Goal: Information Seeking & Learning: Learn about a topic

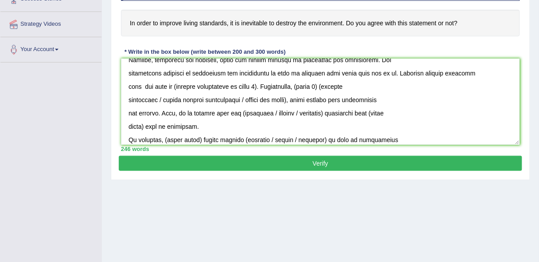
scroll to position [117, 0]
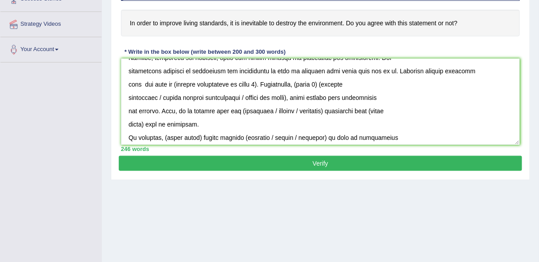
click at [258, 82] on textarea at bounding box center [320, 102] width 399 height 86
click at [257, 84] on textarea at bounding box center [320, 102] width 399 height 86
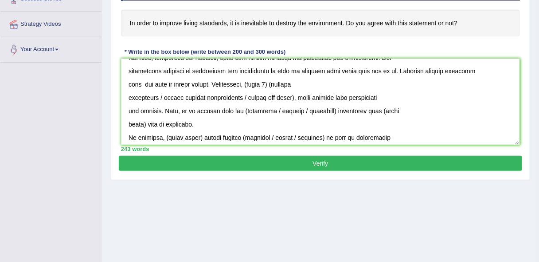
click at [192, 81] on textarea at bounding box center [320, 102] width 399 height 86
click at [283, 86] on textarea at bounding box center [320, 102] width 399 height 86
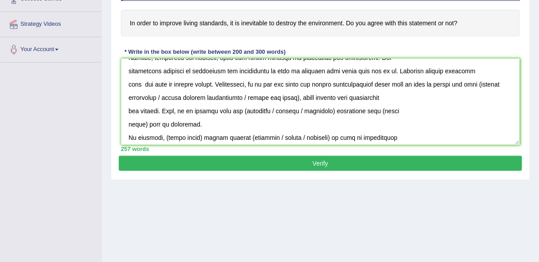
click at [296, 96] on textarea at bounding box center [320, 102] width 399 height 86
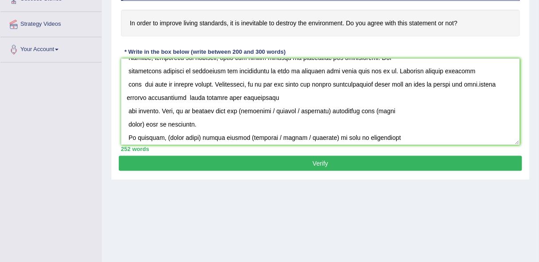
click at [126, 109] on textarea at bounding box center [320, 102] width 399 height 86
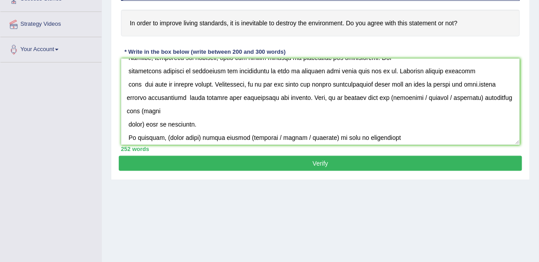
click at [418, 95] on textarea at bounding box center [320, 102] width 399 height 86
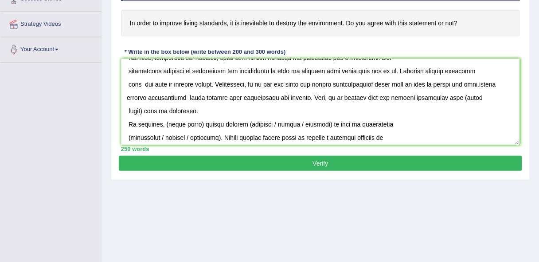
click at [143, 108] on textarea at bounding box center [320, 102] width 399 height 86
click at [125, 111] on textarea at bounding box center [320, 102] width 399 height 86
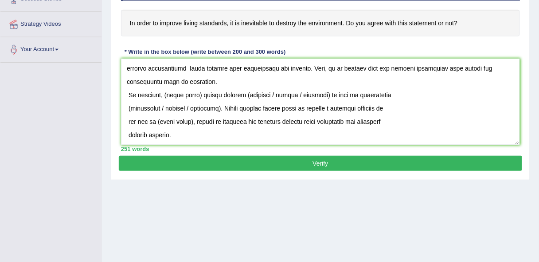
click at [201, 94] on textarea at bounding box center [320, 102] width 399 height 86
click at [360, 95] on textarea at bounding box center [320, 102] width 399 height 86
click at [279, 94] on textarea at bounding box center [320, 102] width 399 height 86
click at [215, 106] on textarea at bounding box center [320, 102] width 399 height 86
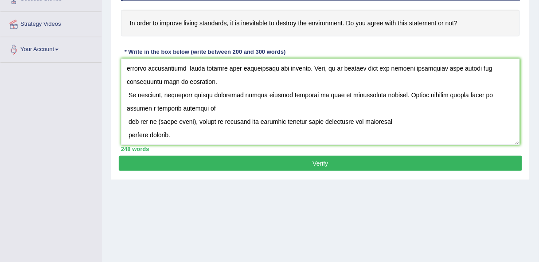
click at [192, 117] on textarea at bounding box center [320, 102] width 399 height 86
type textarea "The increasing influence of living standards on our lives has ignited numerous …"
click at [399, 164] on button "Verify" at bounding box center [320, 163] width 403 height 15
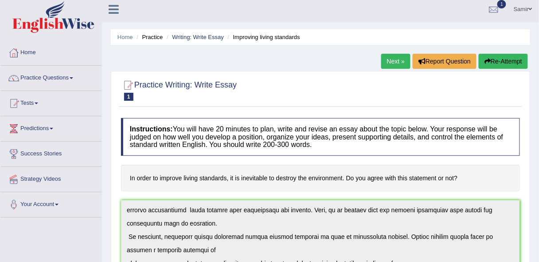
scroll to position [0, 0]
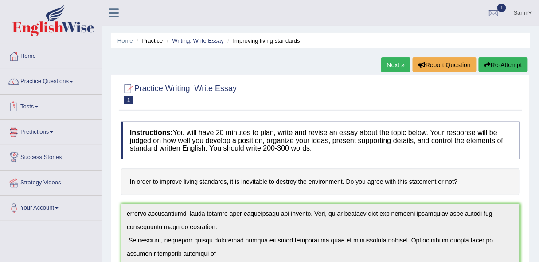
click at [38, 106] on span at bounding box center [37, 107] width 4 height 2
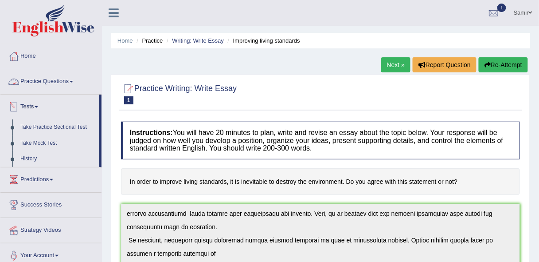
click at [66, 83] on link "Practice Questions" at bounding box center [50, 80] width 101 height 22
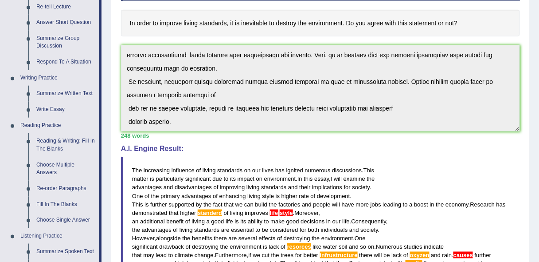
scroll to position [159, 0]
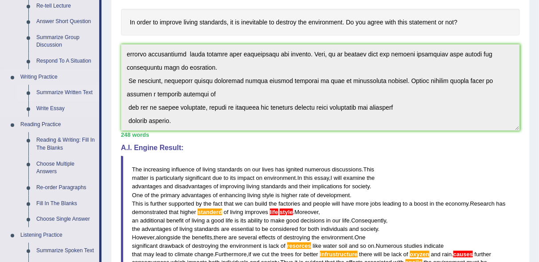
click at [82, 90] on link "Summarize Written Text" at bounding box center [65, 93] width 67 height 16
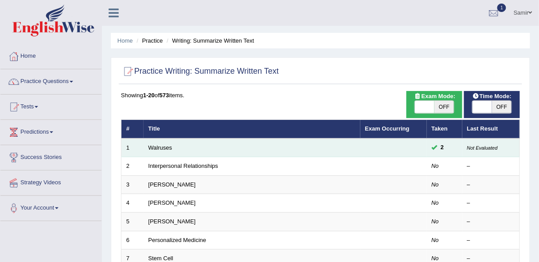
click at [146, 145] on td "Walruses" at bounding box center [252, 147] width 217 height 19
click at [156, 144] on link "Walruses" at bounding box center [161, 147] width 24 height 7
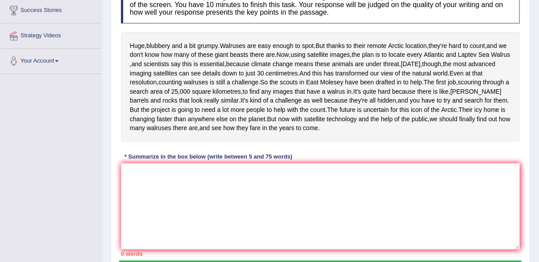
scroll to position [132, 0]
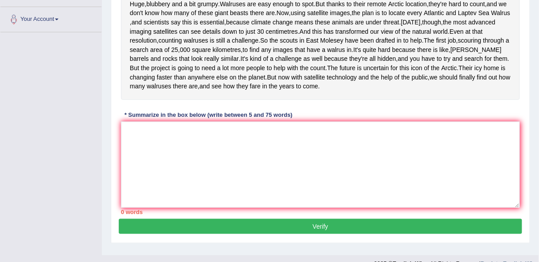
scroll to position [179, 0]
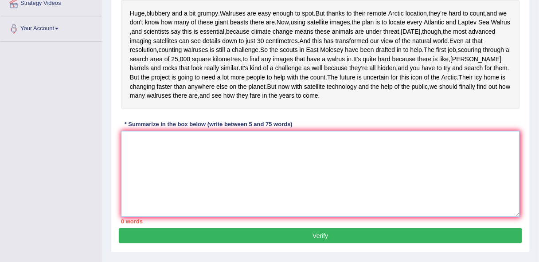
click at [294, 169] on textarea at bounding box center [320, 174] width 399 height 86
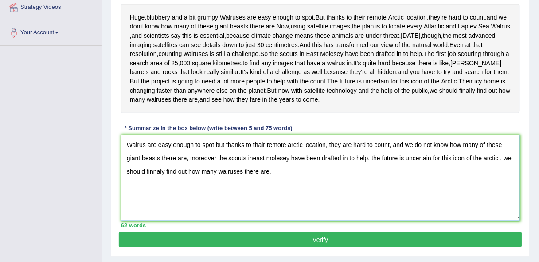
scroll to position [234, 0]
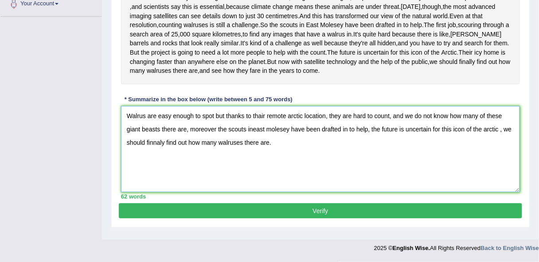
type textarea "Walrus are easy enough to spot but thanks to thair remote arctic location, they…"
click at [346, 213] on button "Verify" at bounding box center [320, 210] width 403 height 15
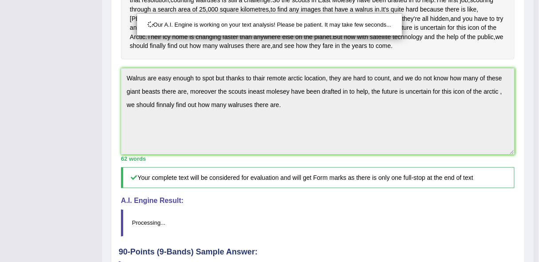
scroll to position [325, 0]
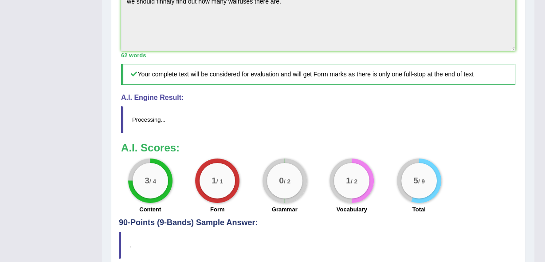
drag, startPoint x: 544, startPoint y: 207, endPoint x: 544, endPoint y: 233, distance: 26.2
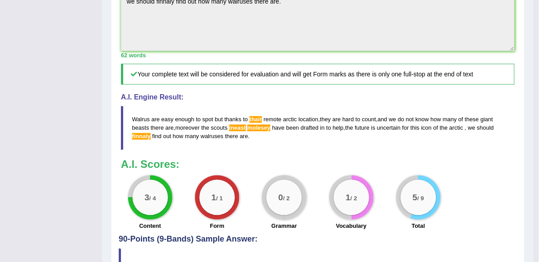
drag, startPoint x: 544, startPoint y: 233, endPoint x: 544, endPoint y: 245, distance: 12.0
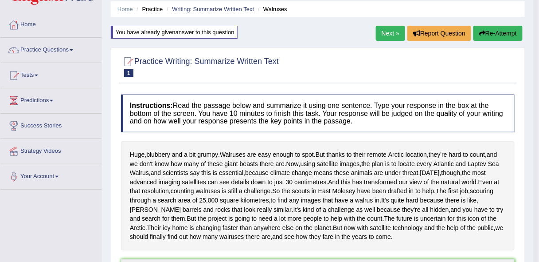
scroll to position [3, 0]
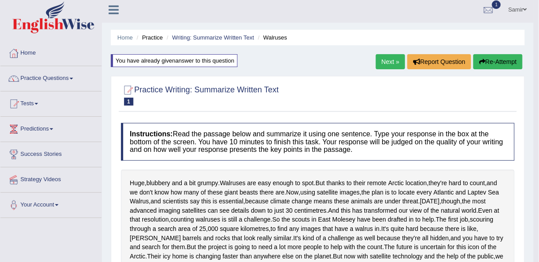
click at [377, 60] on link "Next »" at bounding box center [390, 61] width 29 height 15
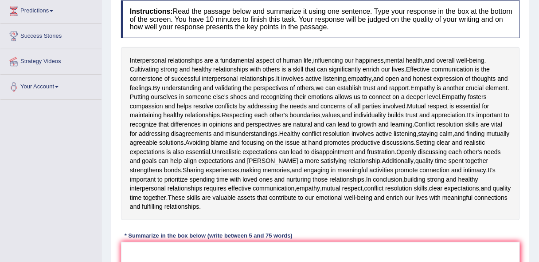
scroll to position [133, 0]
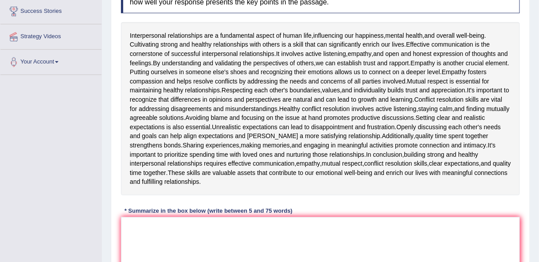
scroll to position [149, 0]
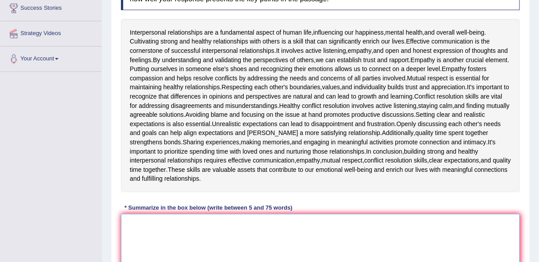
click at [419, 224] on textarea at bounding box center [320, 257] width 399 height 86
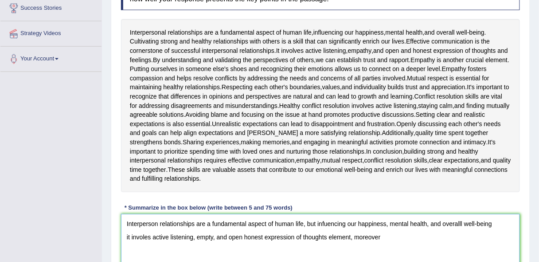
type textarea "Interperson relationships are a fundamental aspect of human life, but infuencin…"
